Goal: Find specific page/section: Find specific page/section

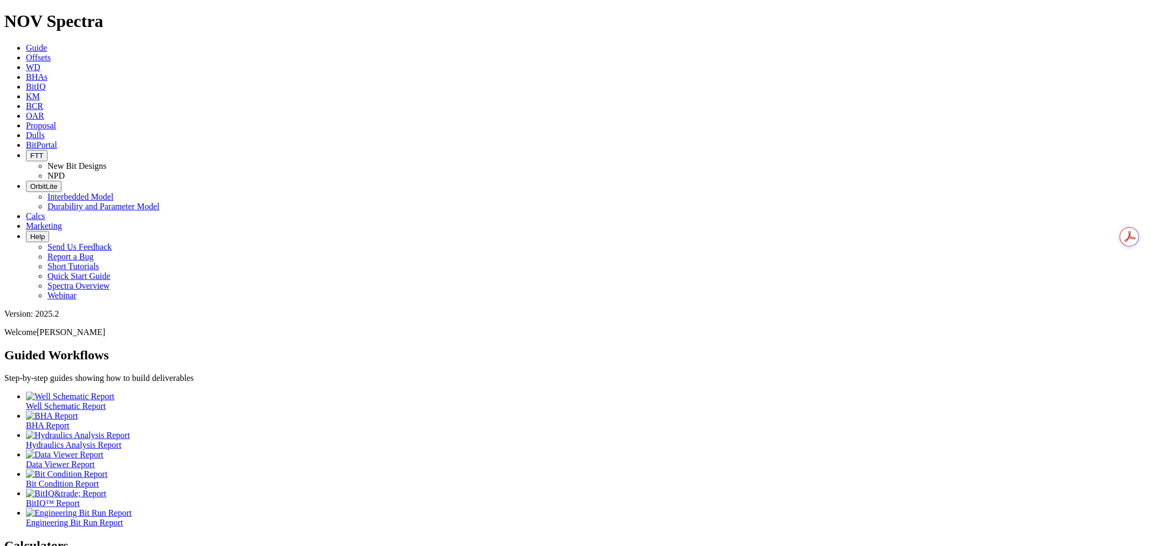
click at [45, 131] on link "Dulls" at bounding box center [35, 135] width 19 height 9
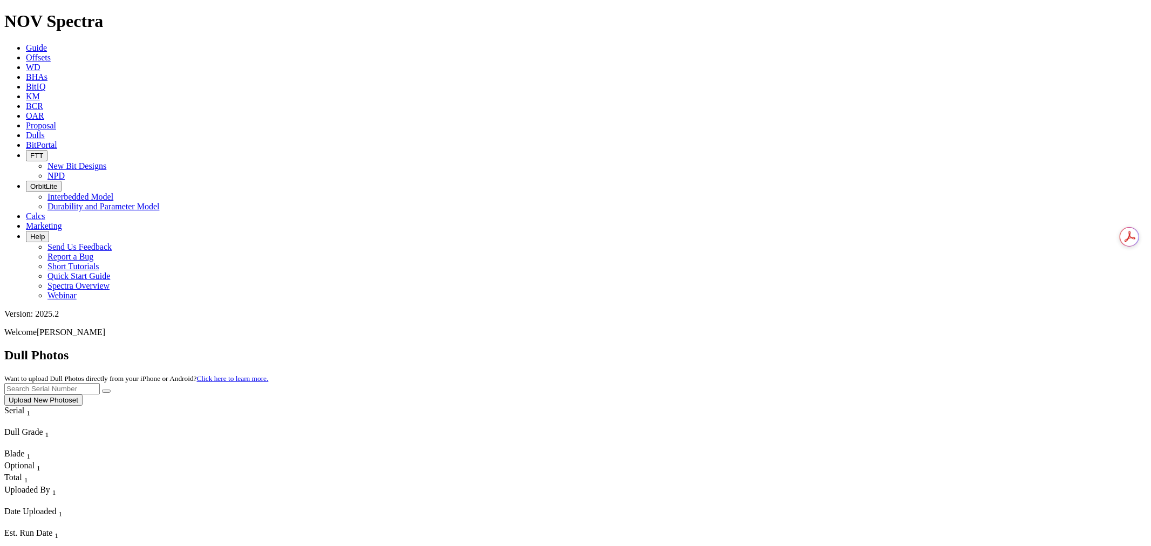
click at [100, 383] on input "text" at bounding box center [51, 388] width 95 height 11
type input "a320975"
click at [102, 389] on button "submit" at bounding box center [106, 390] width 9 height 3
click at [51, 53] on span "Offsets" at bounding box center [38, 57] width 25 height 9
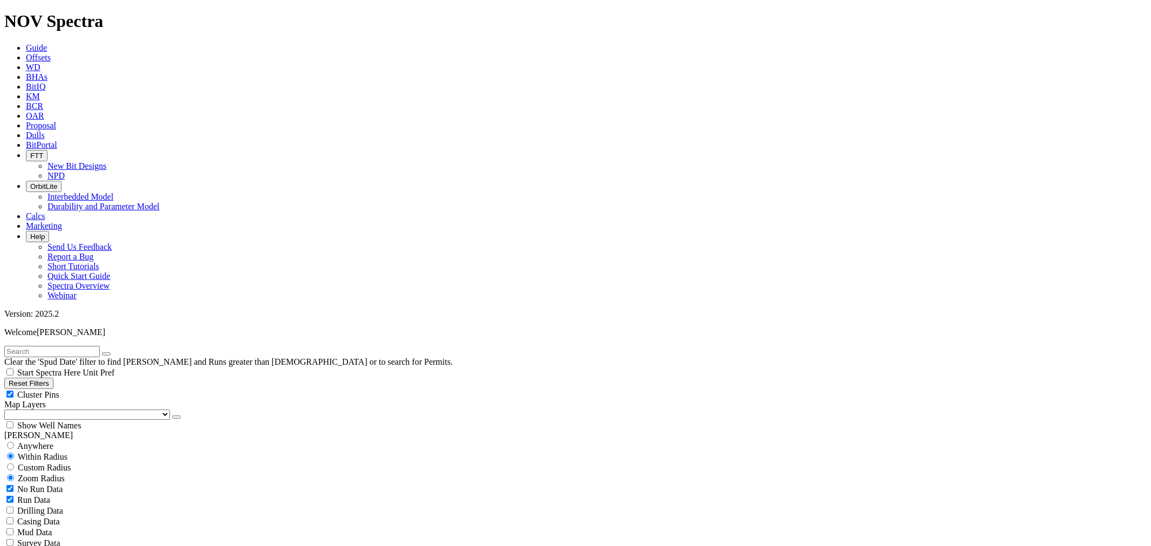
click at [46, 346] on input "text" at bounding box center [51, 351] width 95 height 11
paste input "PHOENIX STATE 57-2-36-25 A 11H"
type input "PHOENIX STATE 57-2-36-25 A 11H"
click at [47, 441] on span "Anywhere" at bounding box center [35, 445] width 36 height 9
radio input "true"
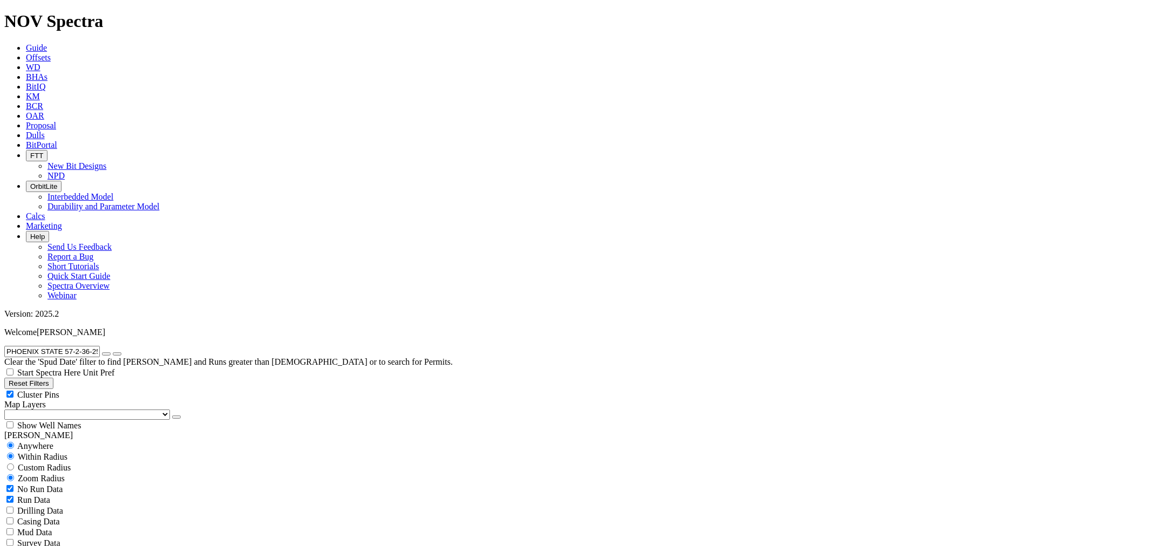
radio input "false"
